Goal: Find specific page/section: Find specific page/section

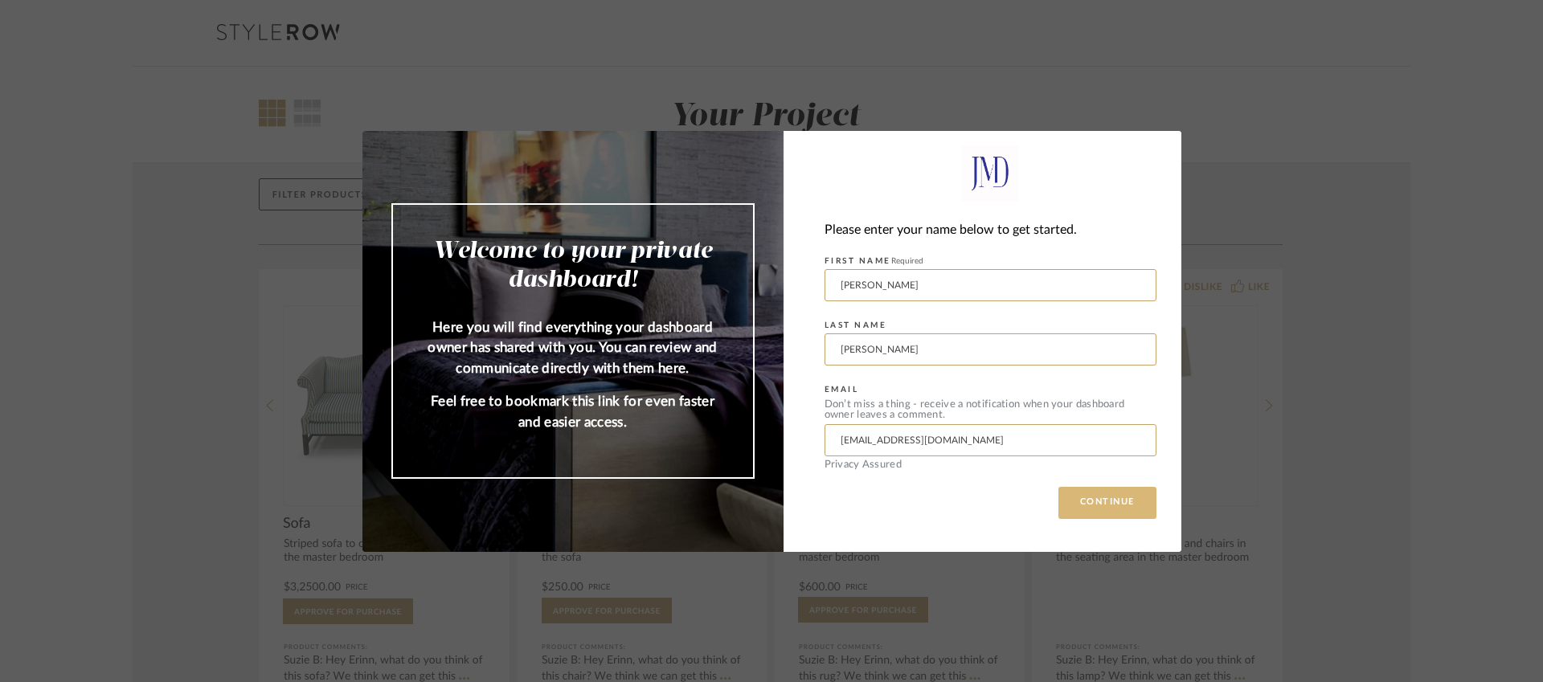
click at [1090, 501] on button "CONTINUE" at bounding box center [1107, 503] width 98 height 32
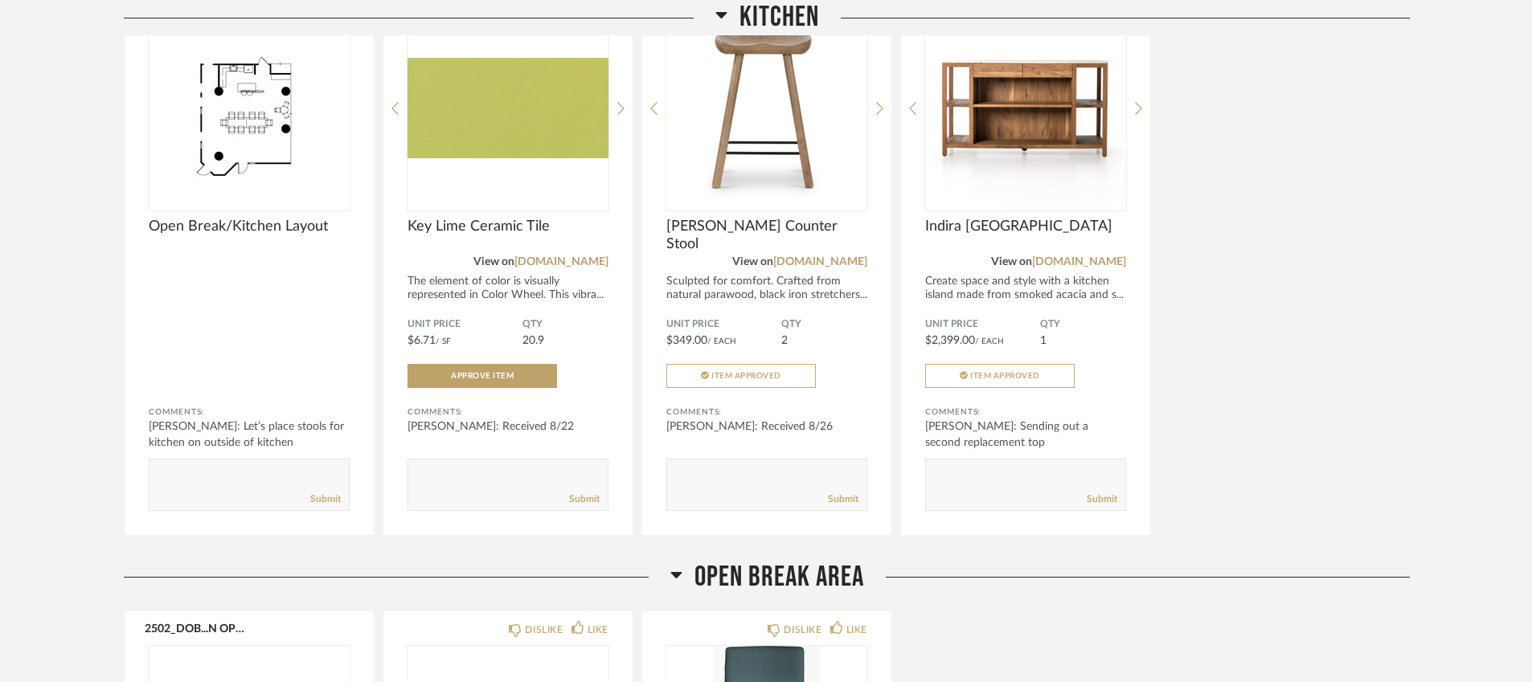
scroll to position [2260, 0]
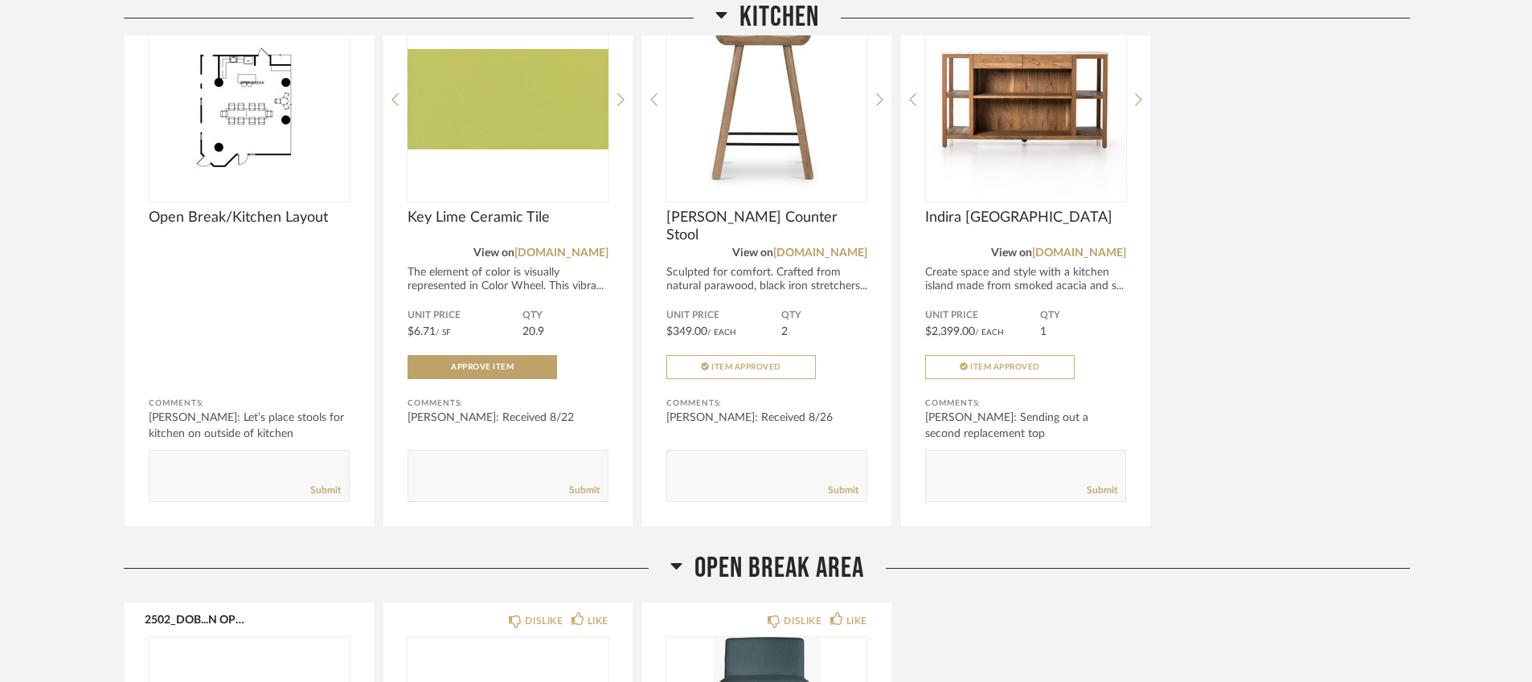
click at [788, 557] on span "Open Break Area" at bounding box center [779, 568] width 170 height 35
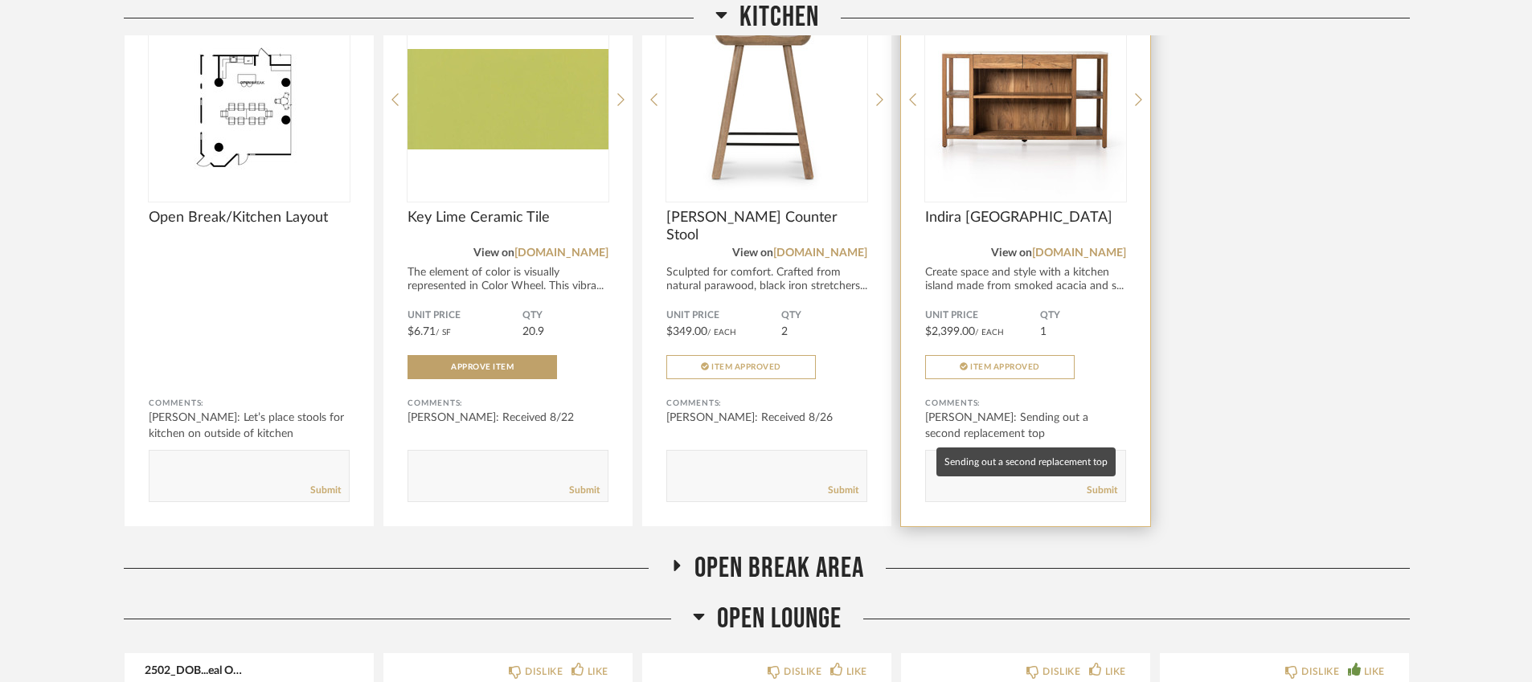
click at [1013, 418] on div "[PERSON_NAME]: Sending out a second replacement top" at bounding box center [1025, 426] width 201 height 32
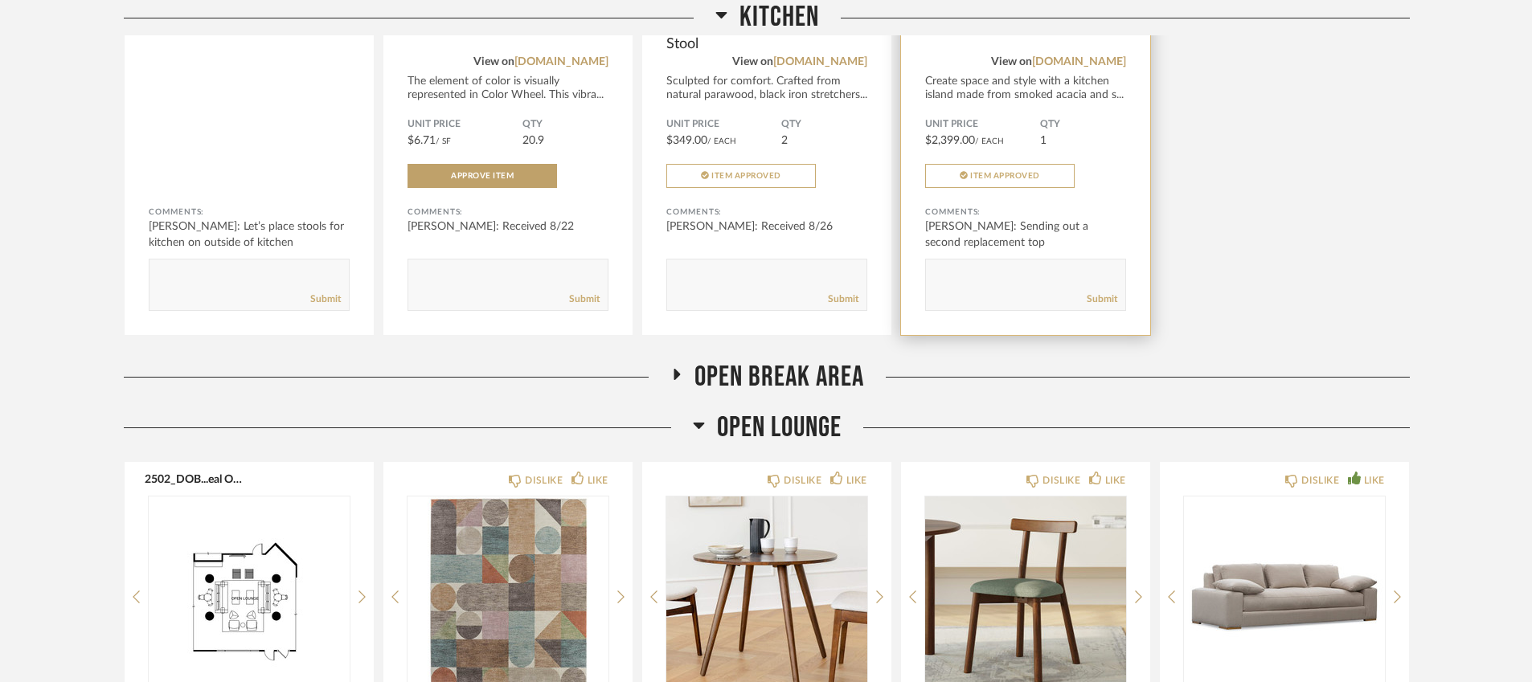
scroll to position [2463, 0]
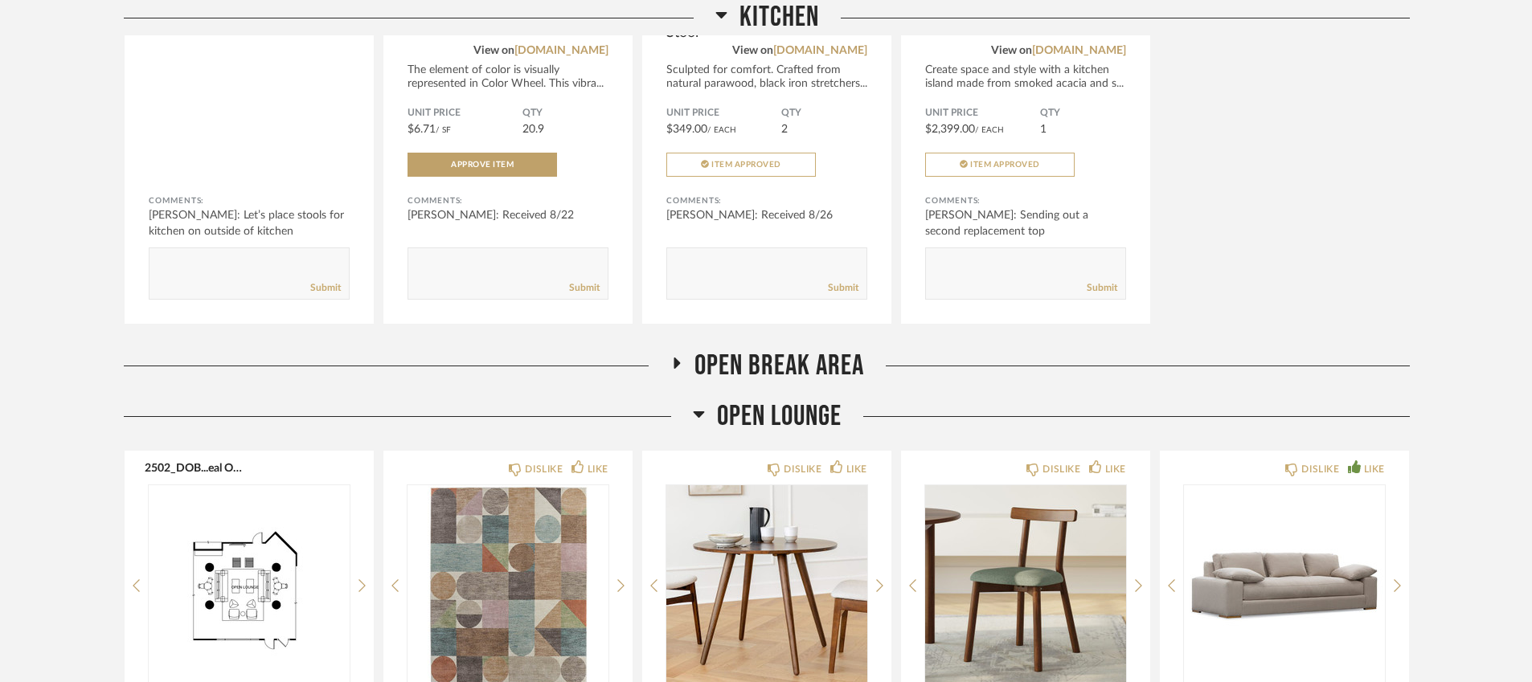
click at [675, 362] on icon at bounding box center [676, 363] width 6 height 11
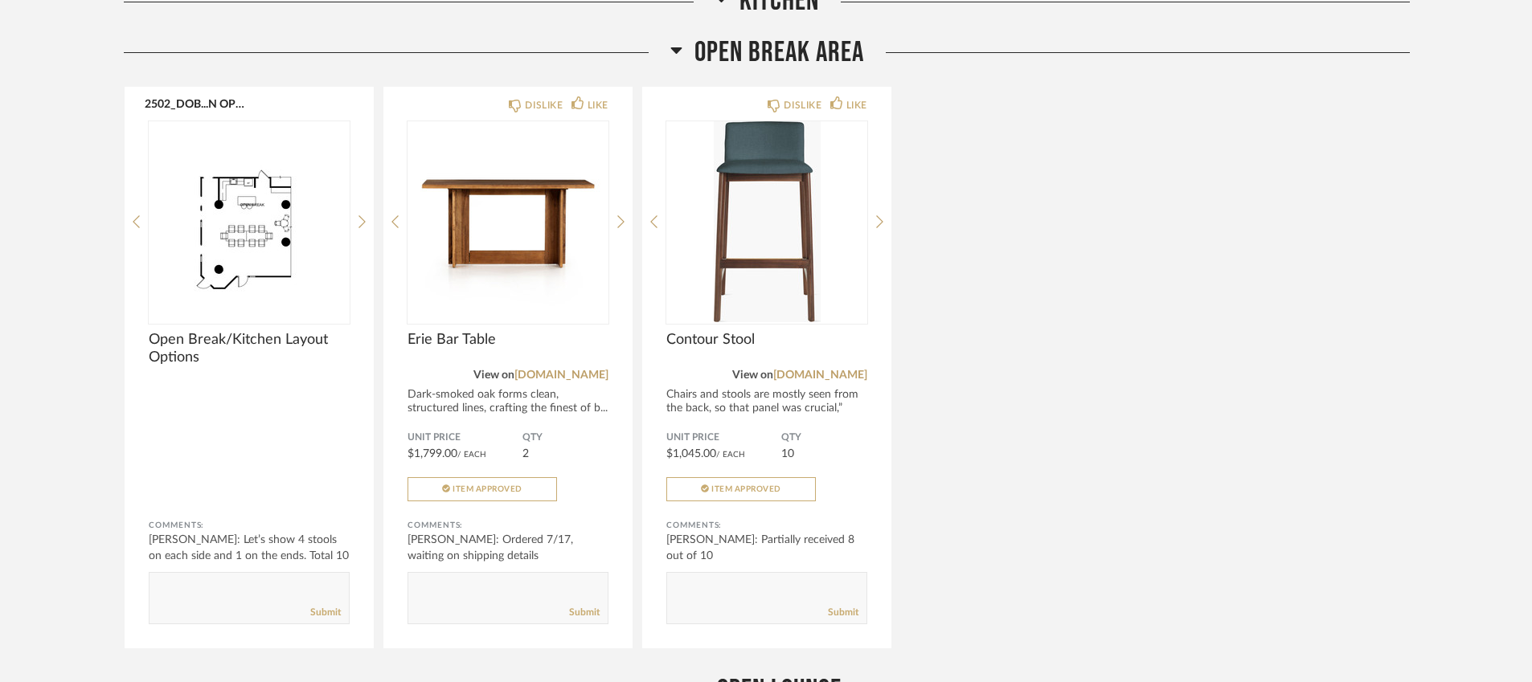
scroll to position [2778, 0]
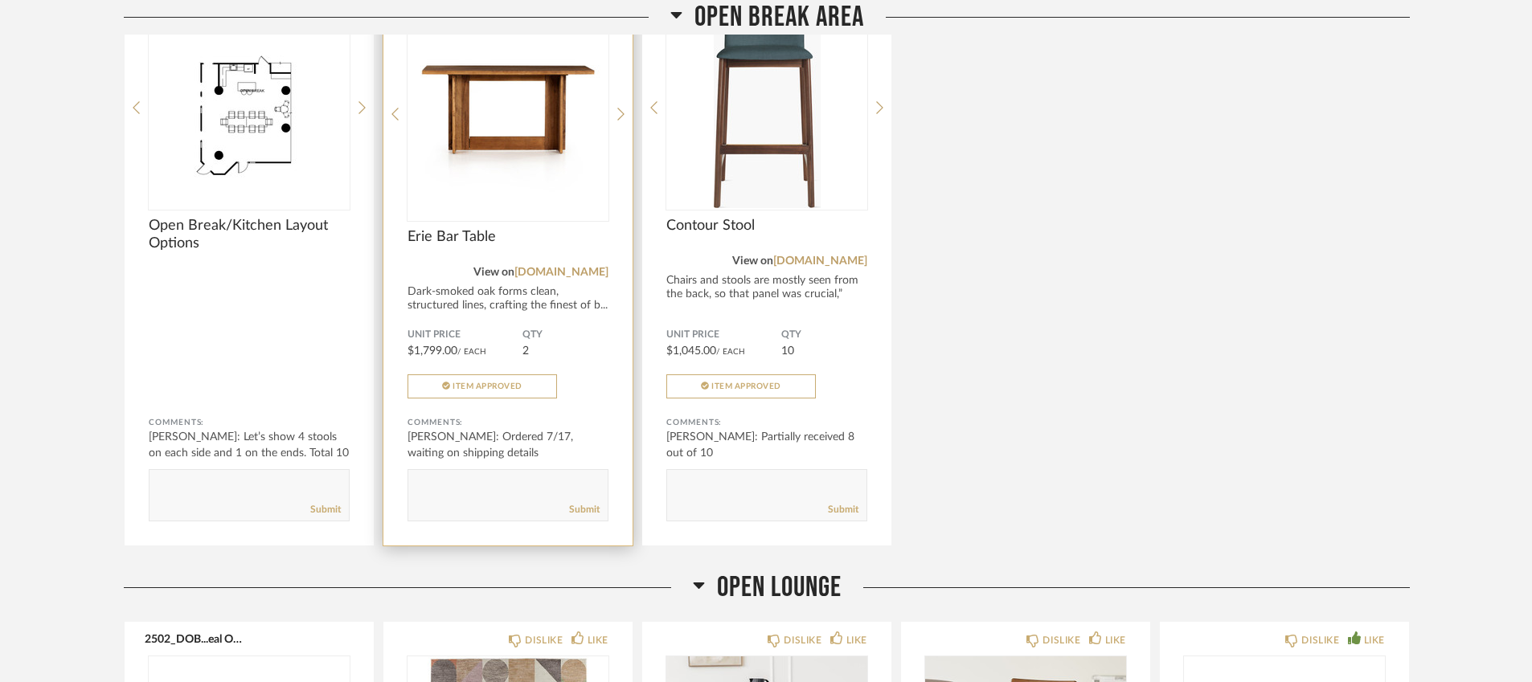
scroll to position [2882, 0]
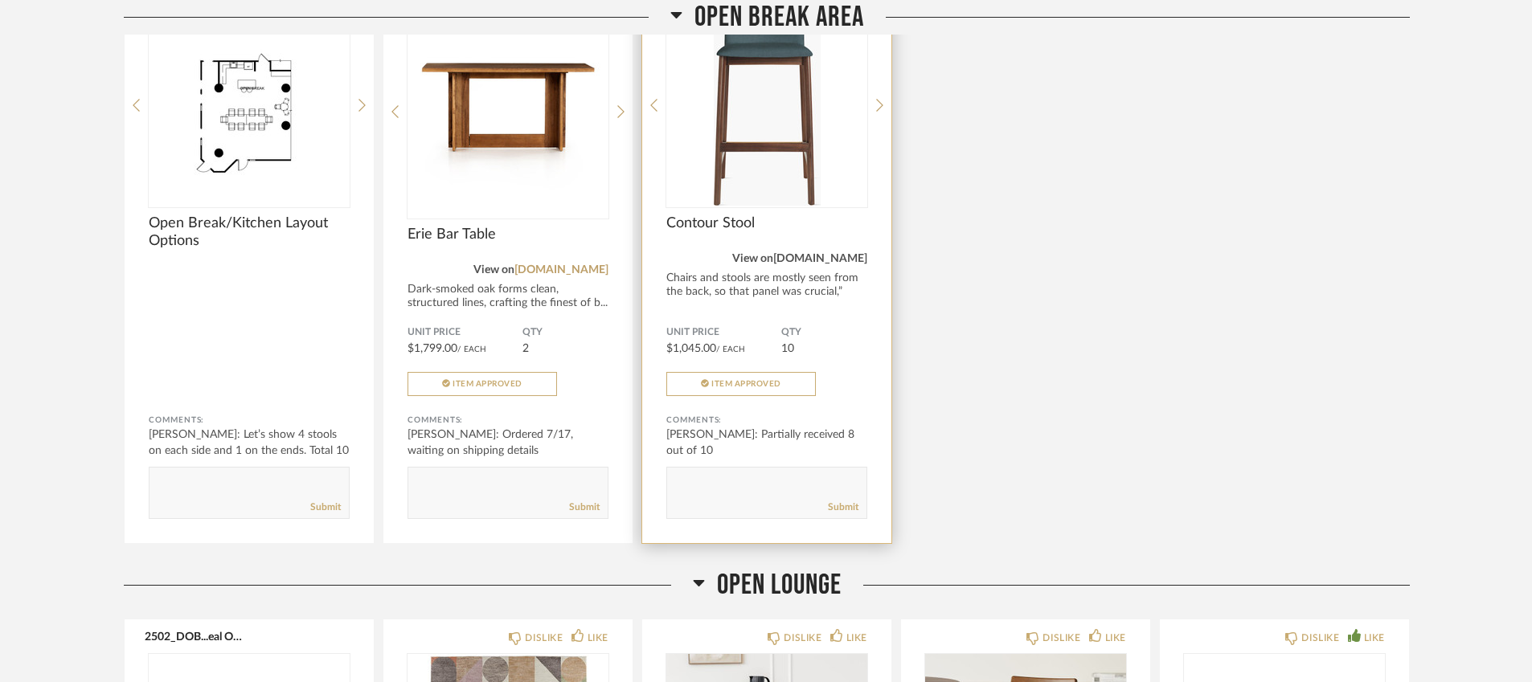
click at [835, 257] on link "[DOMAIN_NAME]" at bounding box center [820, 258] width 94 height 11
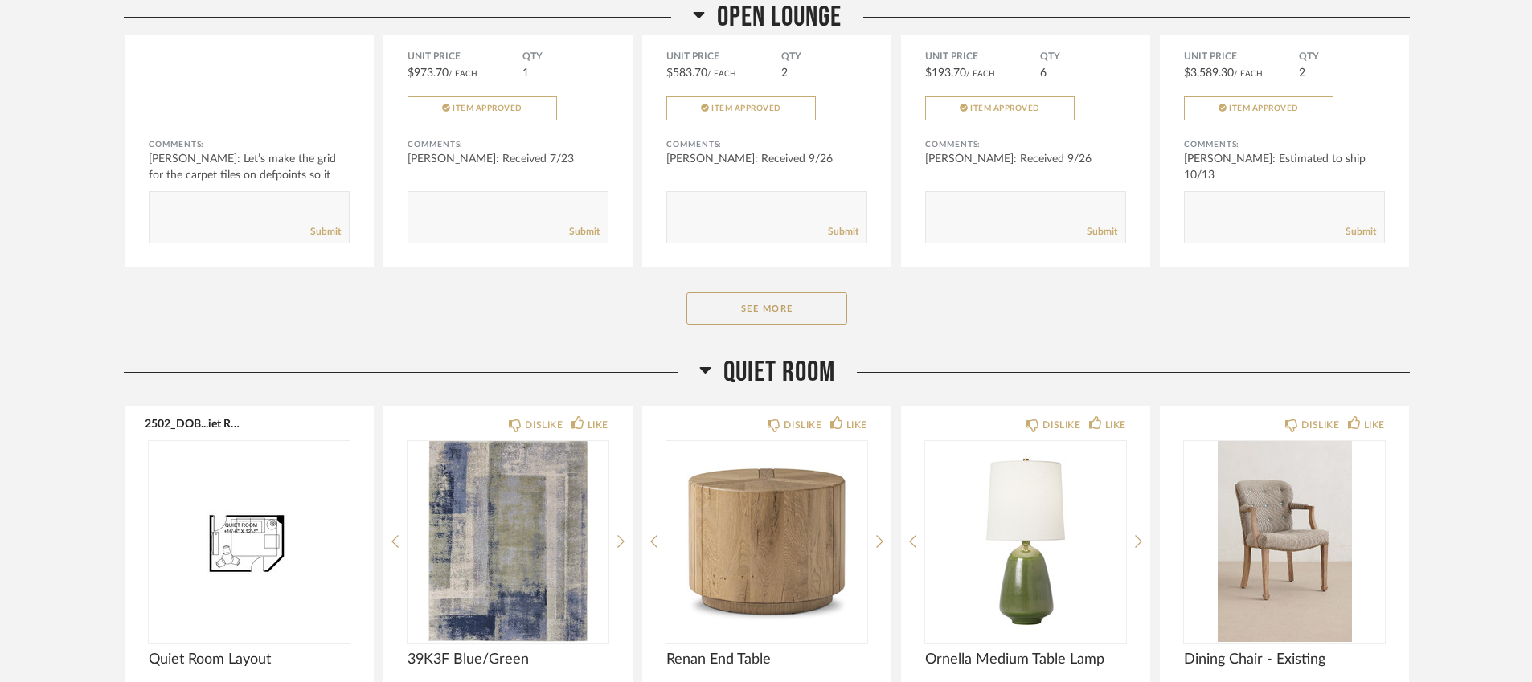
scroll to position [3799, 0]
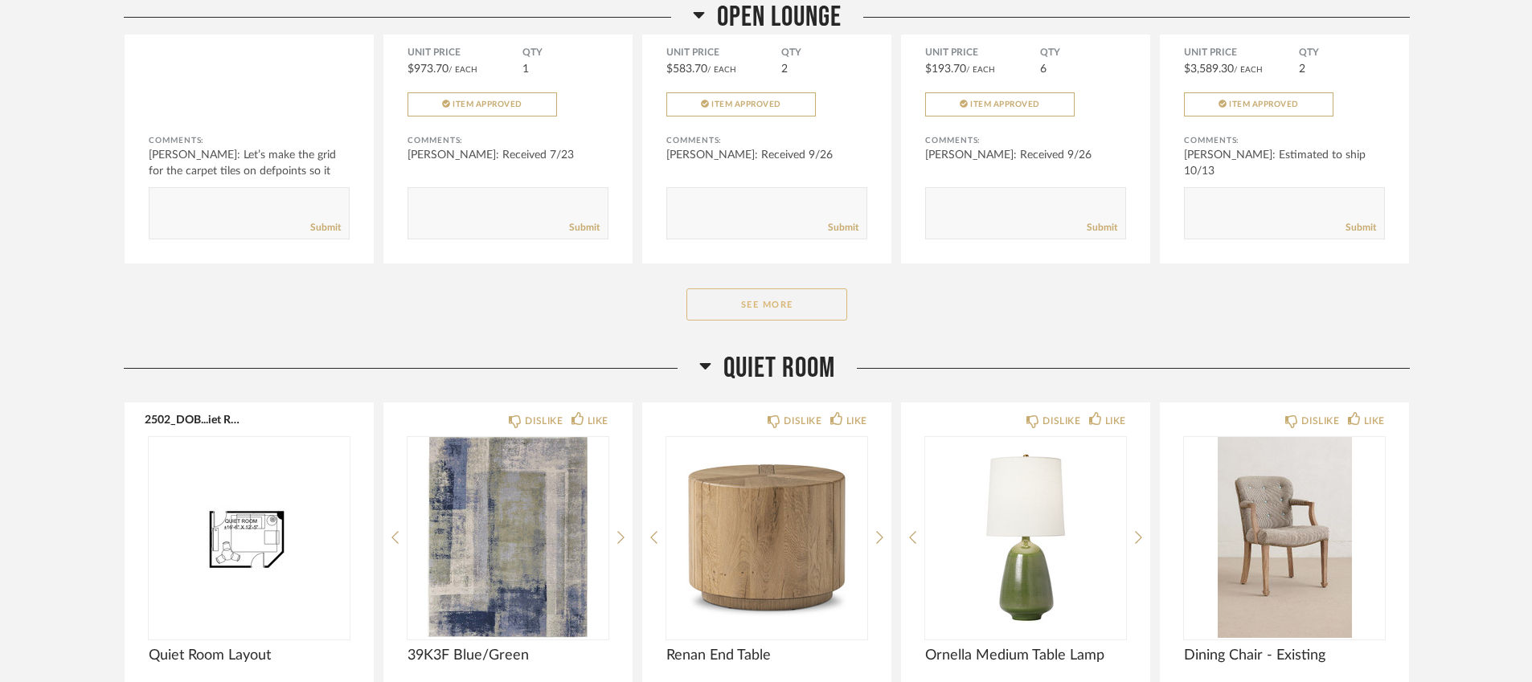
click at [792, 310] on button "See More" at bounding box center [766, 304] width 161 height 32
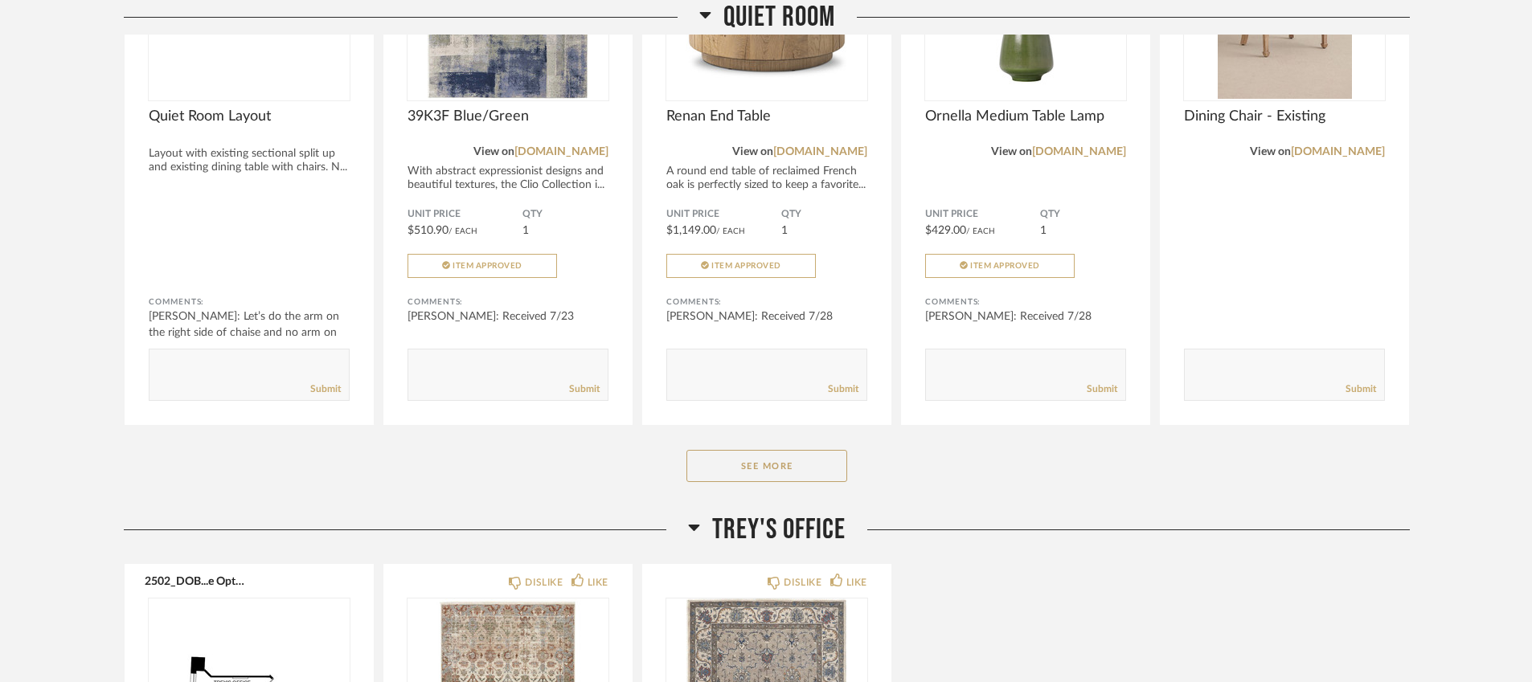
scroll to position [4936, 0]
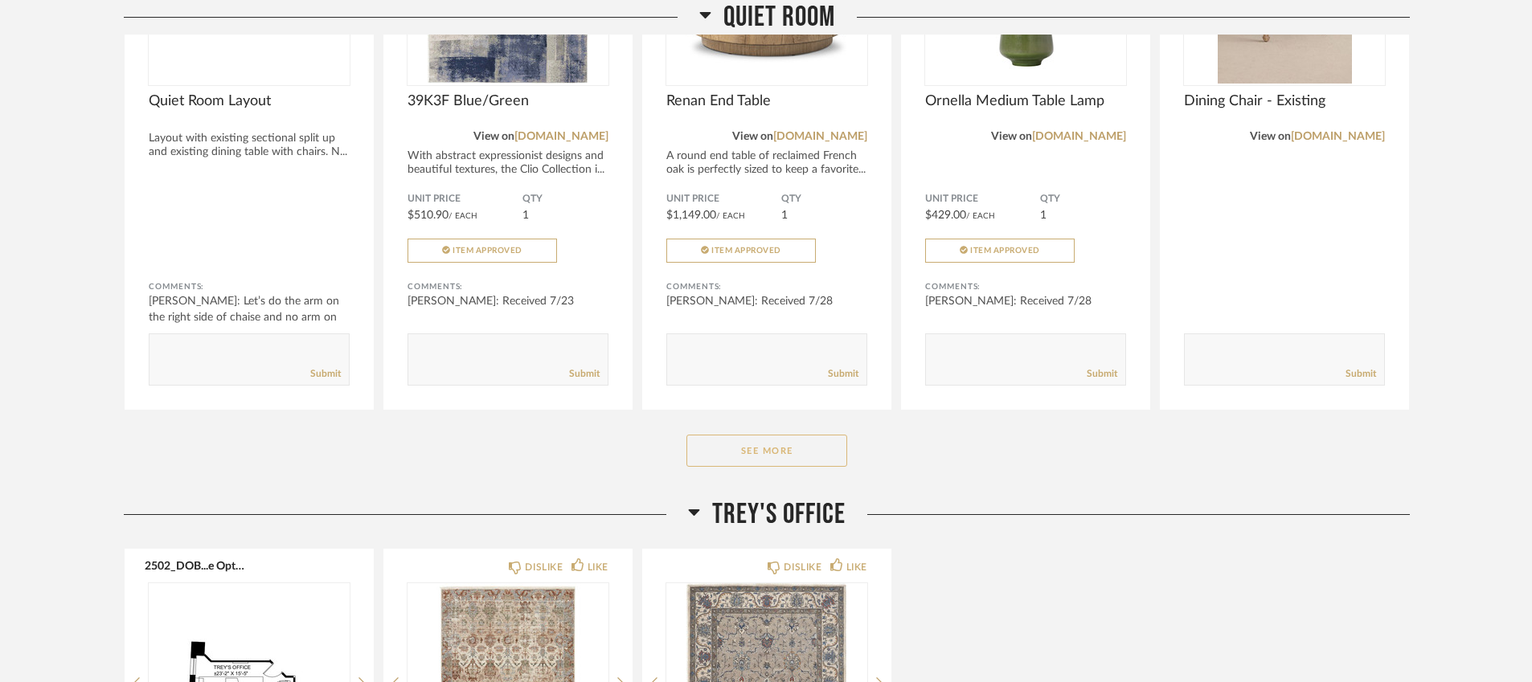
click at [738, 455] on button "See More" at bounding box center [766, 451] width 161 height 32
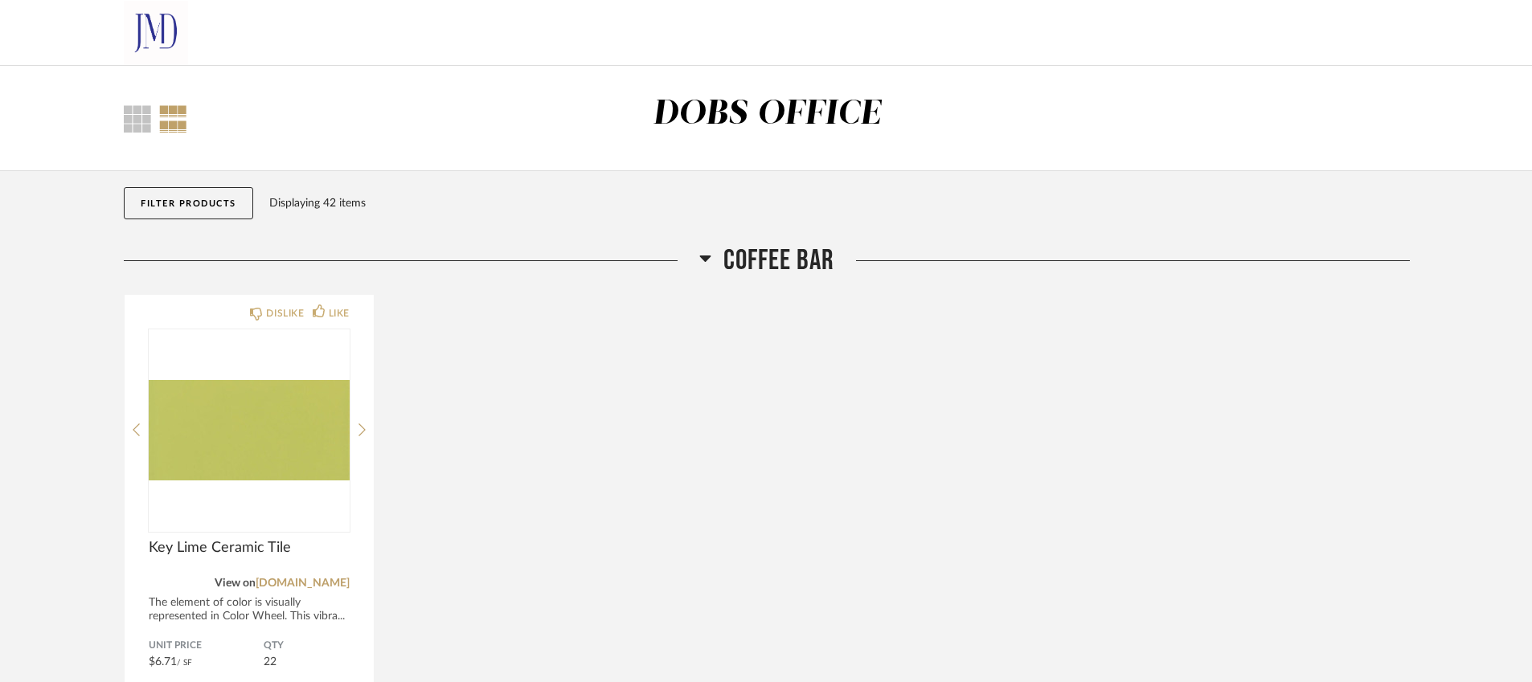
scroll to position [0, 0]
